Goal: Find specific page/section: Find specific page/section

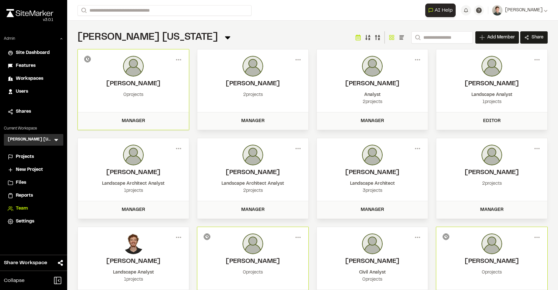
scroll to position [50, 0]
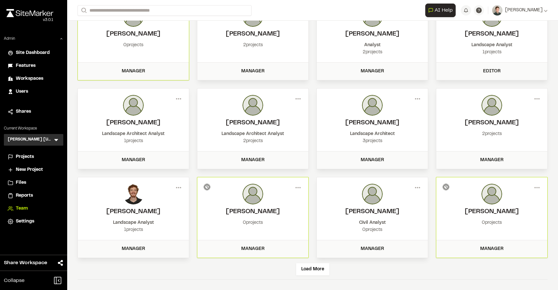
click at [25, 155] on span "Projects" at bounding box center [25, 156] width 18 height 7
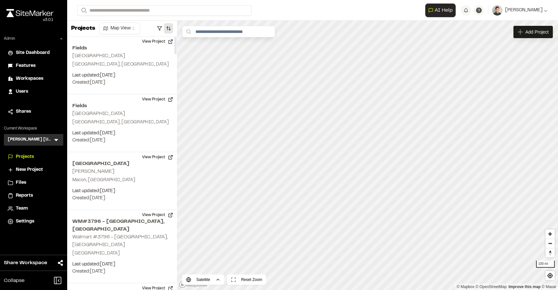
click at [169, 26] on button "button" at bounding box center [168, 28] width 9 height 10
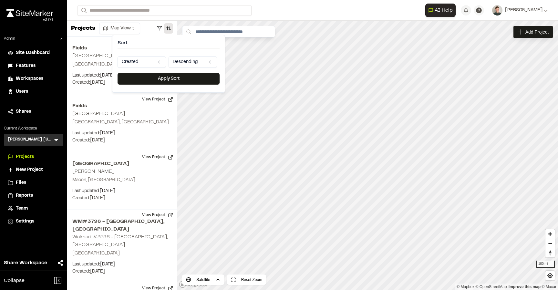
click at [139, 57] on html "Close sidebar v 3.0.1 Admin Site Dashboard Features Workspaces Users Shares Cur…" at bounding box center [279, 145] width 558 height 290
click at [153, 79] on button "Apply Sort" at bounding box center [169, 79] width 102 height 12
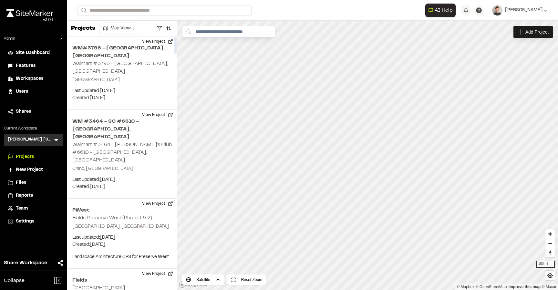
click at [56, 140] on icon at bounding box center [56, 140] width 4 height 2
click at [32, 155] on input "text" at bounding box center [35, 152] width 49 height 11
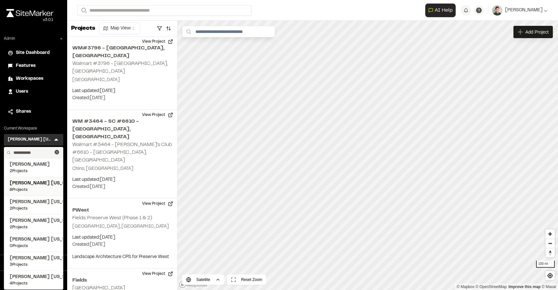
type input "**********"
click at [20, 189] on span "8 Projects" at bounding box center [34, 190] width 48 height 6
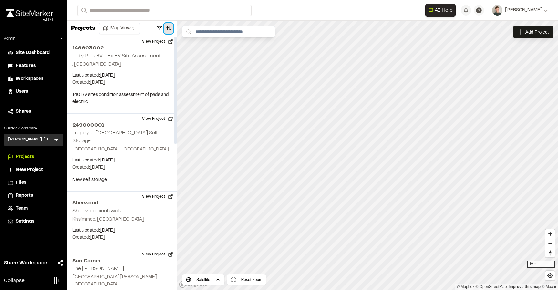
click at [167, 28] on button "button" at bounding box center [168, 28] width 9 height 10
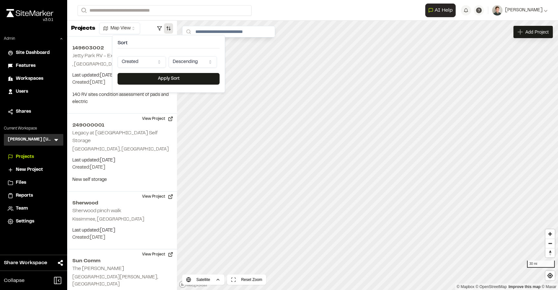
click at [149, 62] on html "Close sidebar v 3.0.1 Admin Site Dashboard Features Workspaces Users Shares Cur…" at bounding box center [279, 145] width 558 height 290
click at [156, 77] on button "Apply Sort" at bounding box center [169, 79] width 102 height 12
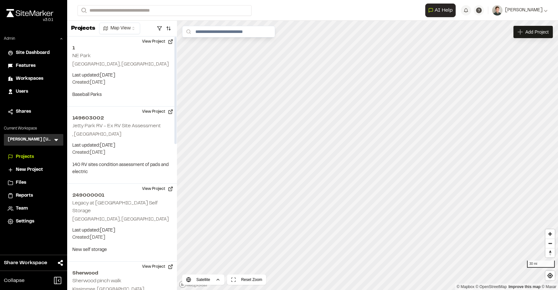
click at [55, 141] on icon at bounding box center [56, 140] width 6 height 6
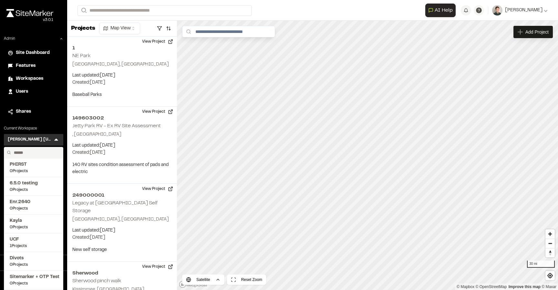
click at [38, 151] on input "text" at bounding box center [35, 152] width 49 height 11
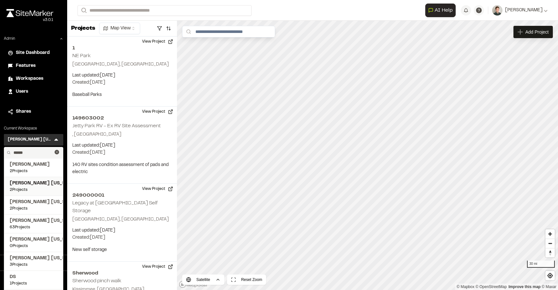
scroll to position [18, 0]
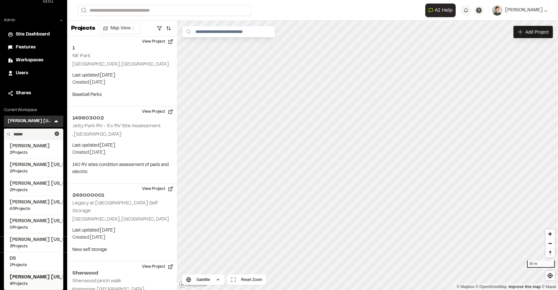
type input "******"
click at [30, 282] on span "4 Projects" at bounding box center [34, 284] width 48 height 6
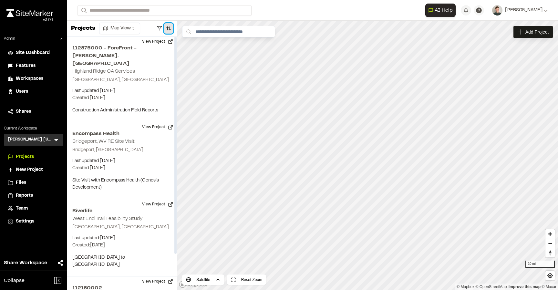
click at [170, 31] on button "button" at bounding box center [168, 28] width 9 height 10
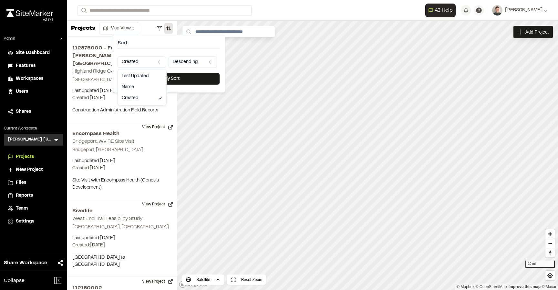
click at [156, 64] on html "Close sidebar v 3.0.1 Admin Site Dashboard Features Workspaces Users Shares Cur…" at bounding box center [279, 145] width 558 height 290
click at [160, 80] on button "Apply Sort" at bounding box center [169, 79] width 102 height 12
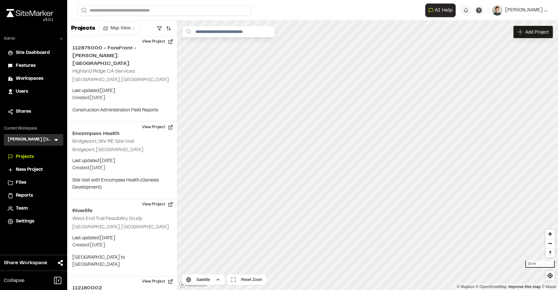
click at [56, 142] on icon at bounding box center [56, 140] width 6 height 6
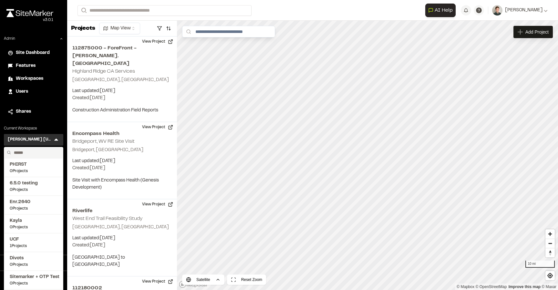
click at [37, 153] on input "text" at bounding box center [35, 152] width 49 height 11
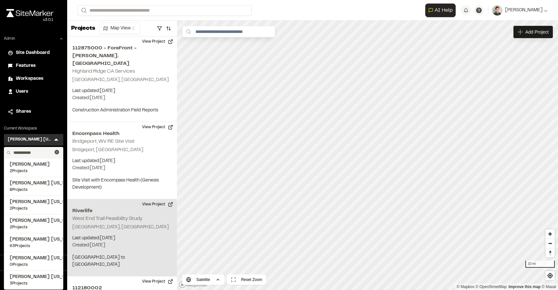
type input "**********"
